Goal: Task Accomplishment & Management: Manage account settings

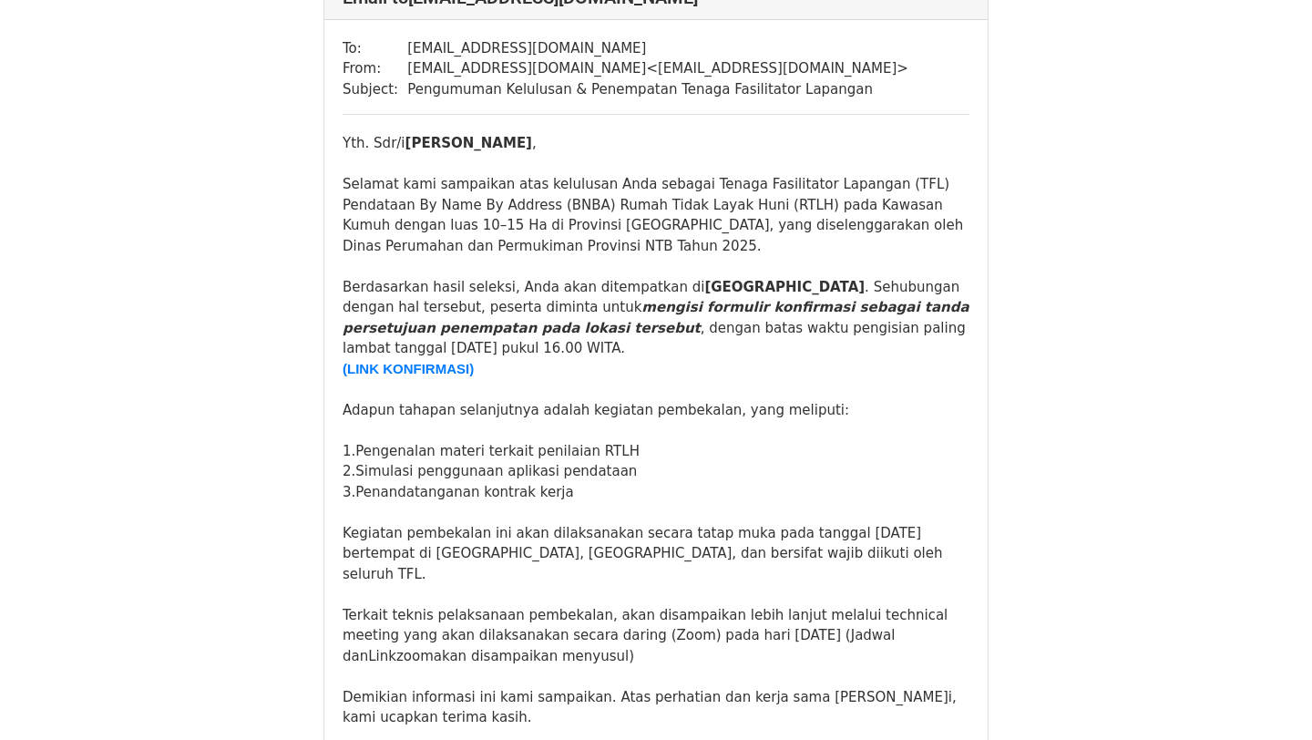
scroll to position [155, 0]
